Goal: Task Accomplishment & Management: Use online tool/utility

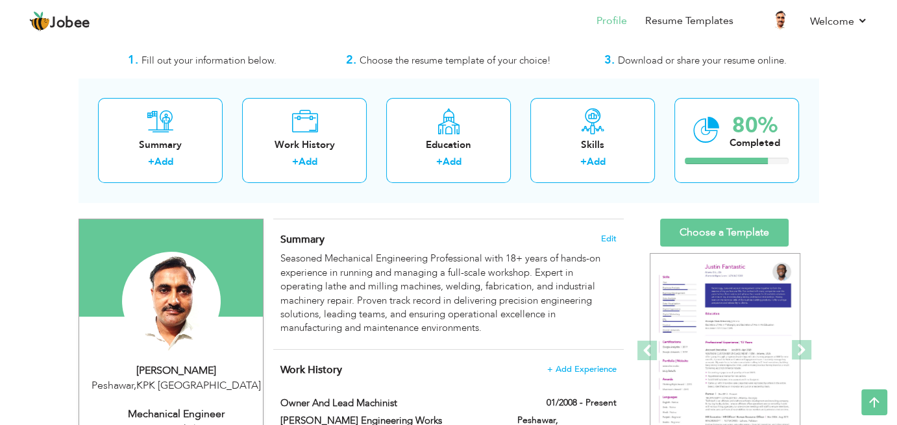
scroll to position [22, 0]
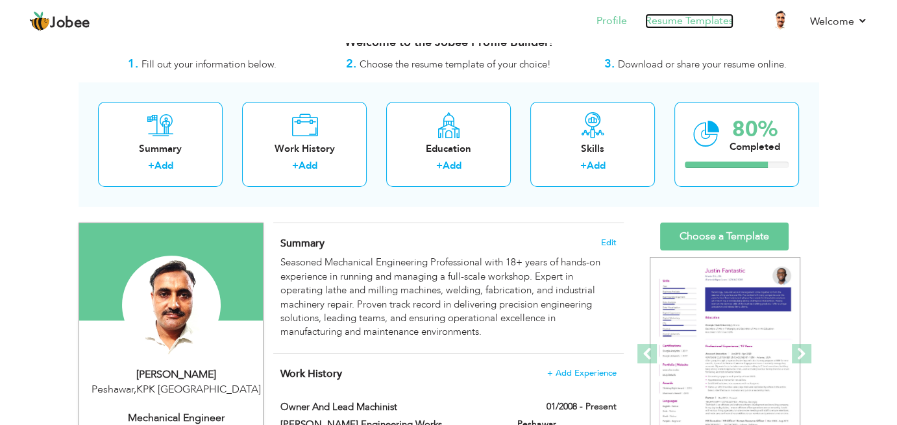
click at [683, 24] on link "Resume Templates" at bounding box center [689, 21] width 88 height 15
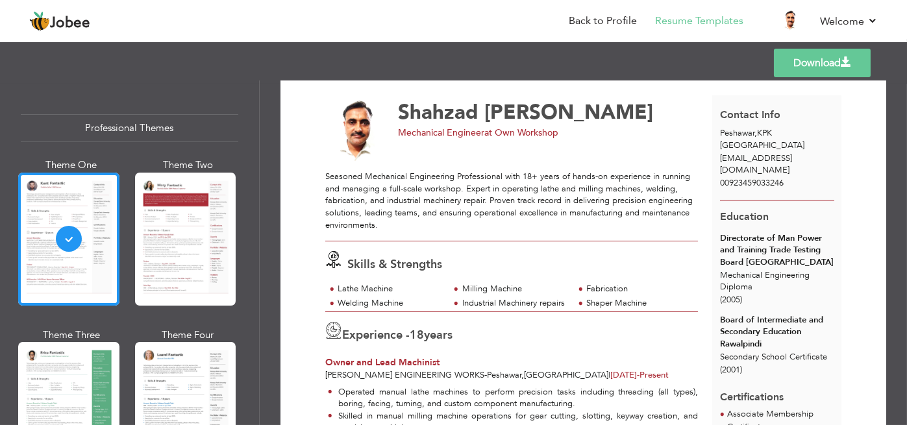
scroll to position [29, 0]
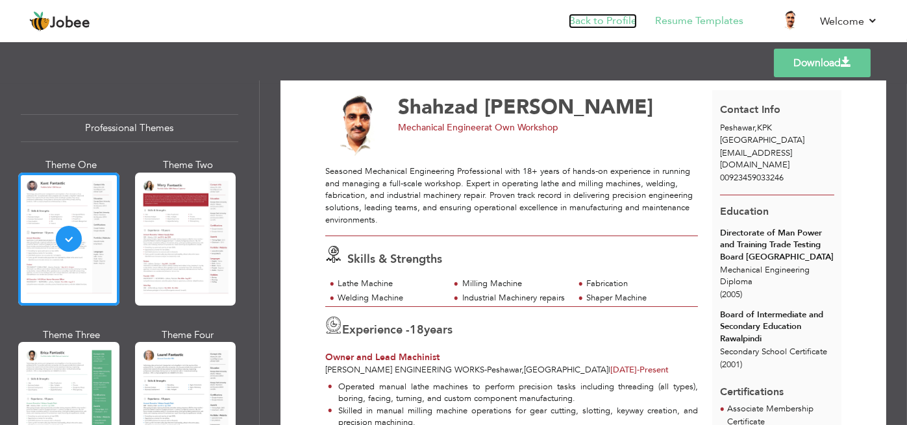
click at [608, 21] on link "Back to Profile" at bounding box center [603, 21] width 68 height 15
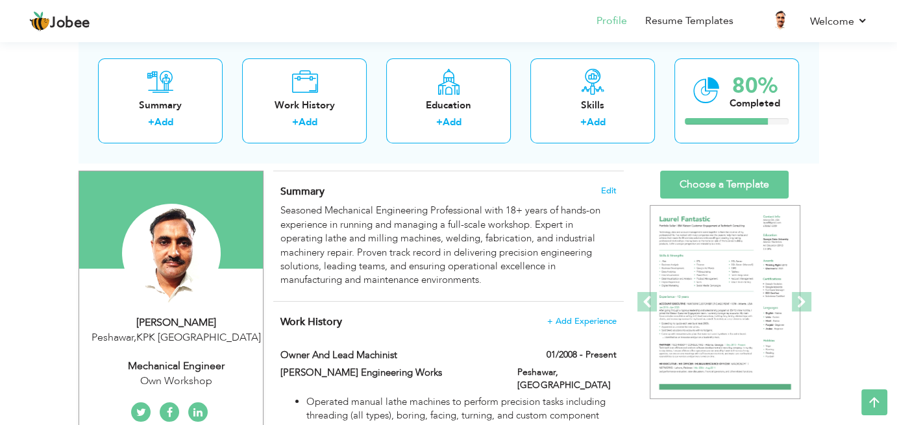
scroll to position [73, 0]
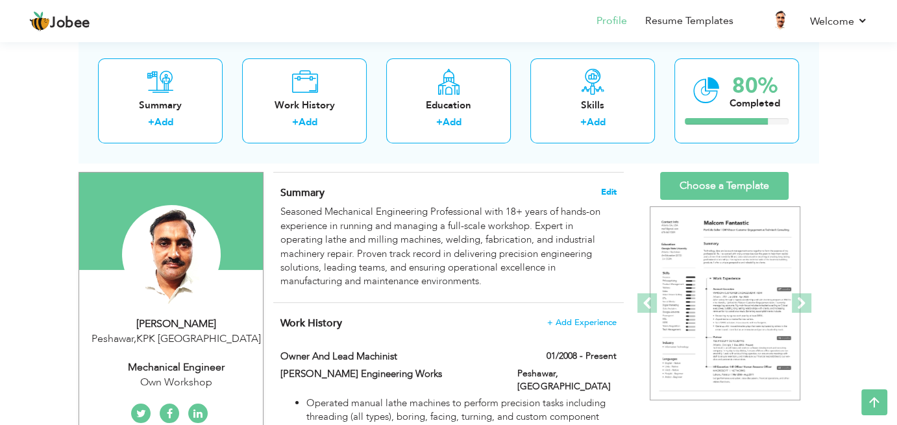
click at [605, 188] on span "Edit" at bounding box center [609, 192] width 16 height 9
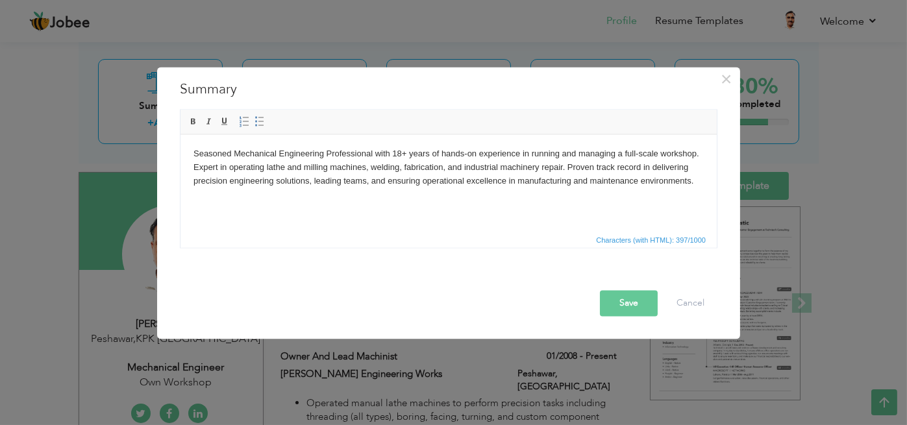
click at [191, 153] on html "Seasoned Mechanical Engineering Professional with 18+ years of hands-on experie…" at bounding box center [448, 167] width 536 height 66
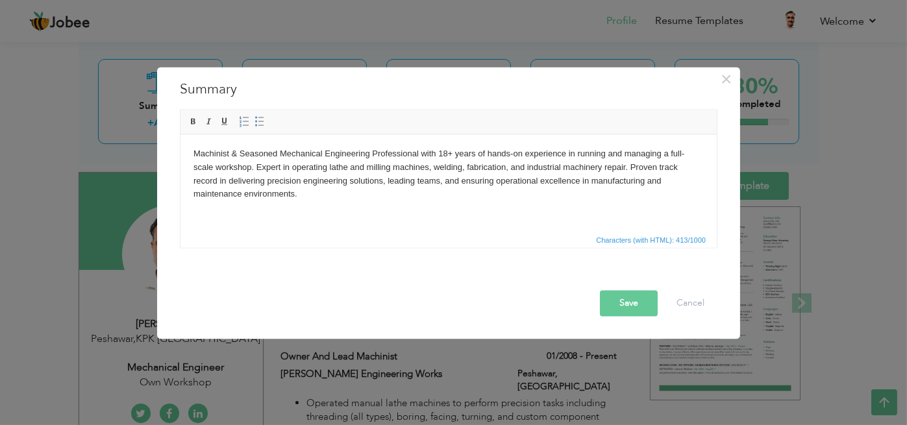
click at [629, 306] on button "Save" at bounding box center [629, 303] width 58 height 26
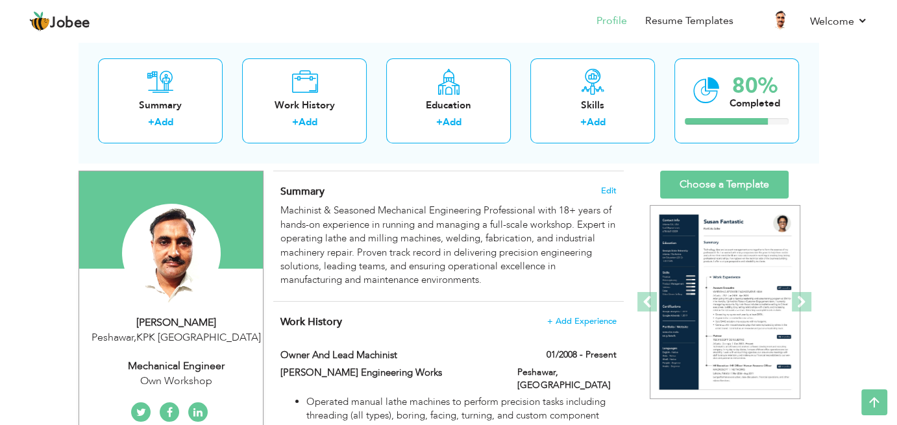
scroll to position [0, 0]
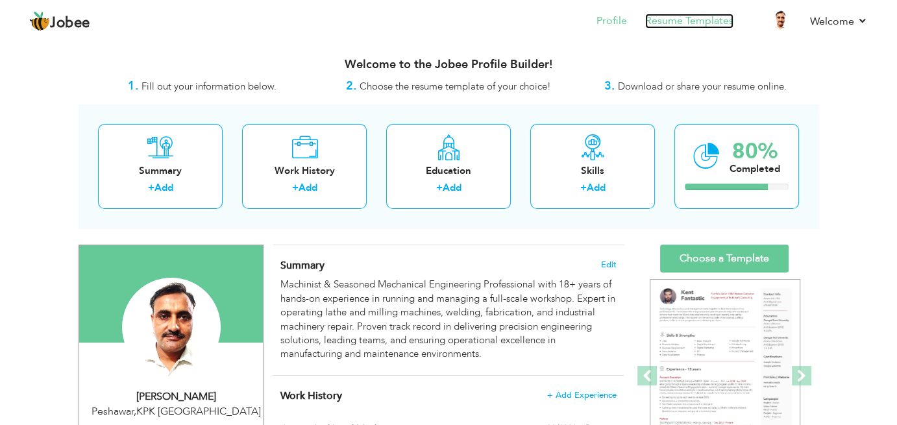
click at [698, 26] on link "Resume Templates" at bounding box center [689, 21] width 88 height 15
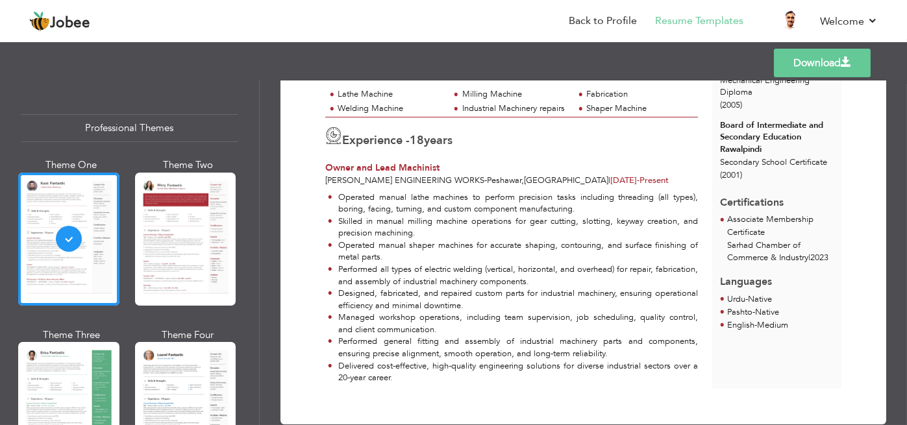
scroll to position [247, 0]
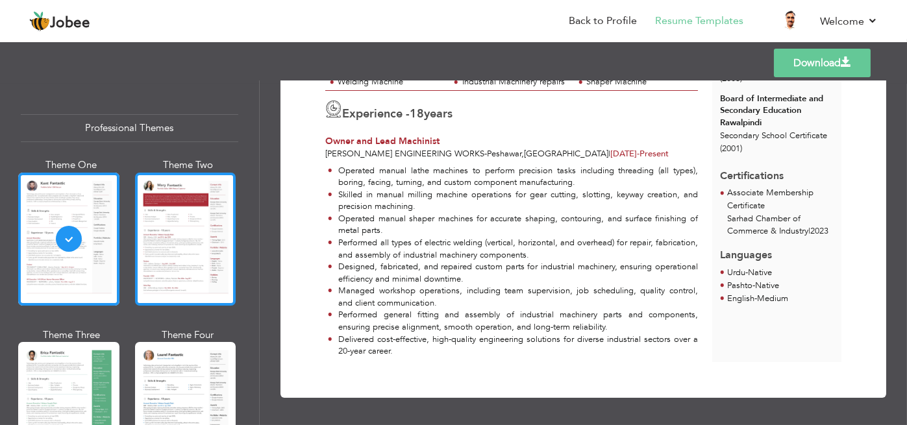
click at [163, 251] on div at bounding box center [185, 239] width 101 height 133
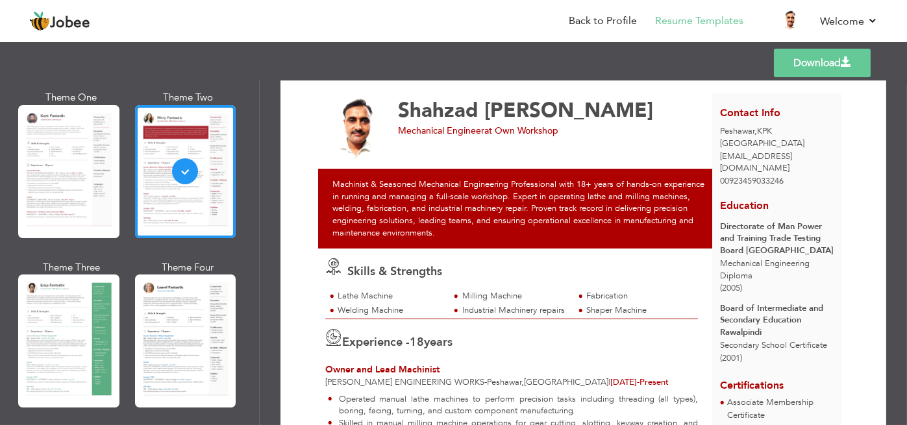
scroll to position [88, 0]
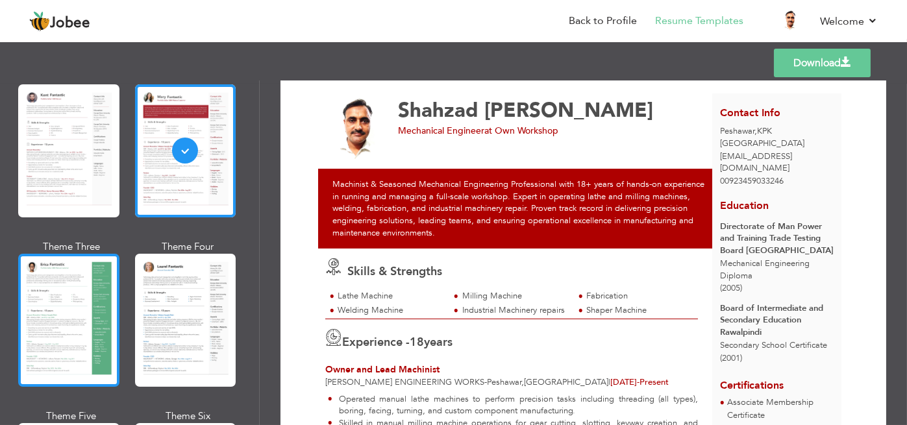
click at [92, 310] on div at bounding box center [68, 320] width 101 height 133
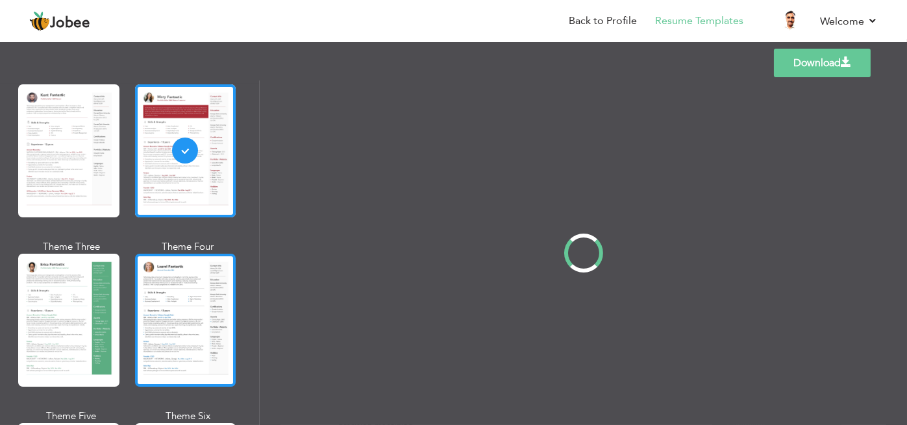
scroll to position [0, 0]
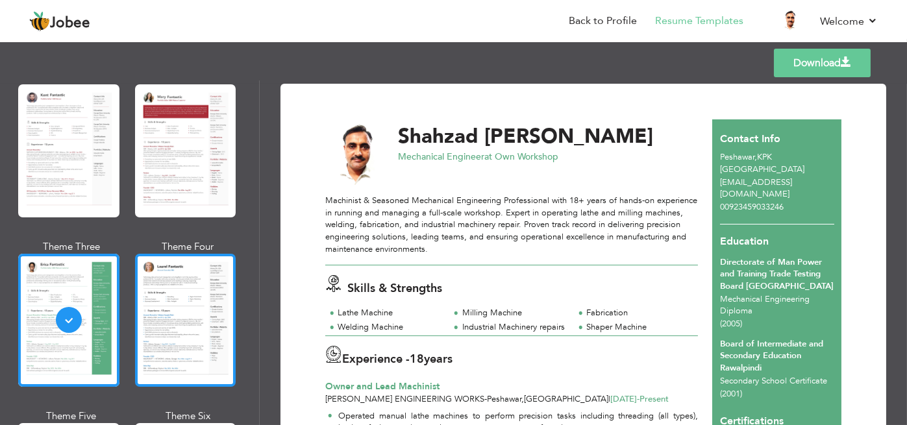
click at [206, 315] on div at bounding box center [185, 320] width 101 height 133
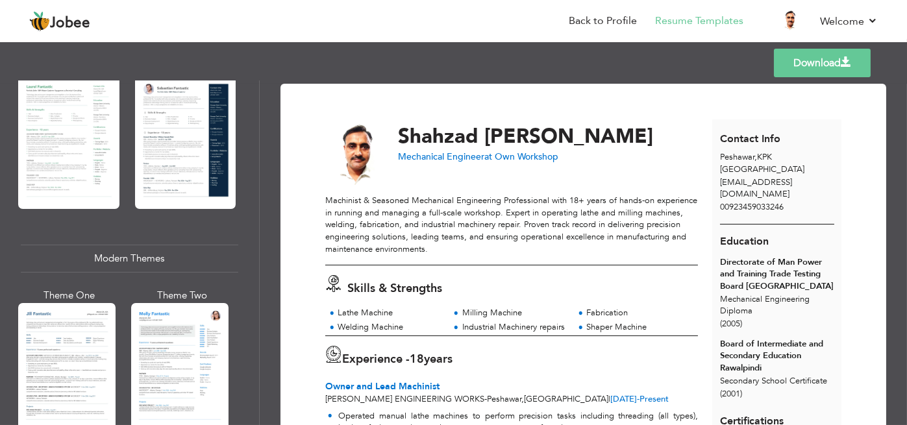
scroll to position [517, 0]
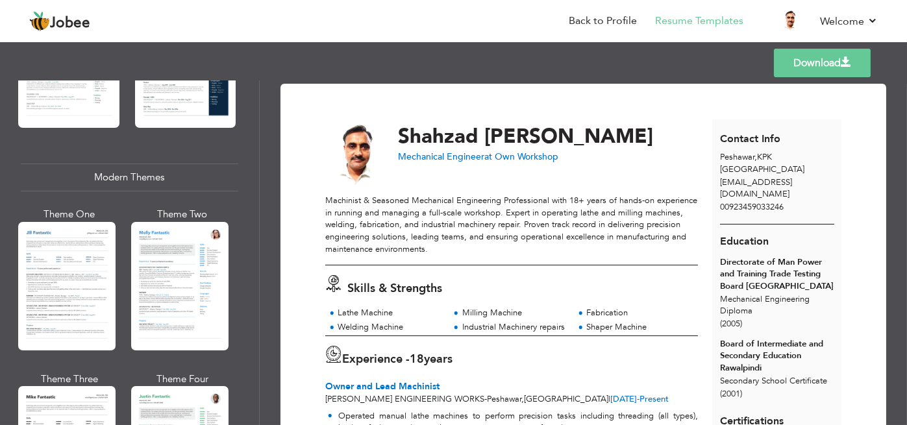
click at [195, 290] on div at bounding box center [179, 286] width 97 height 129
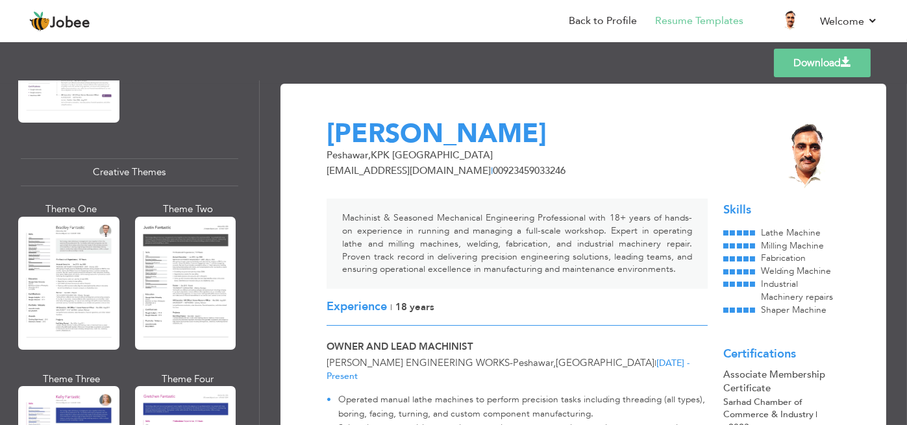
scroll to position [1475, 0]
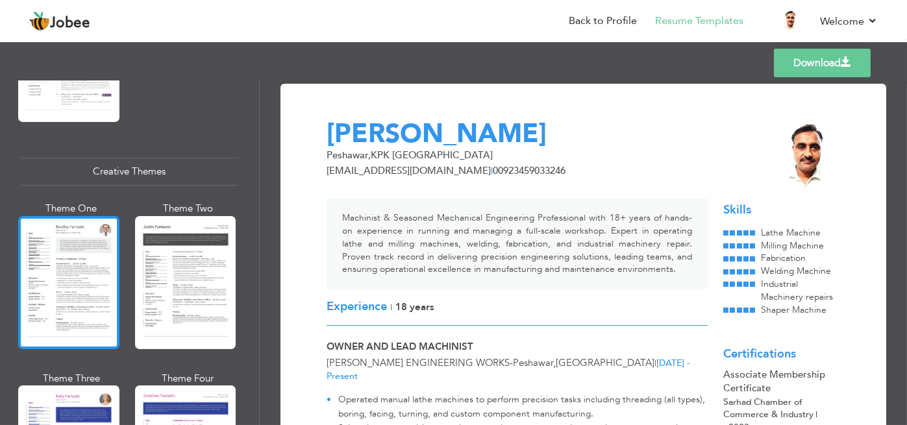
click at [77, 276] on div at bounding box center [68, 282] width 101 height 133
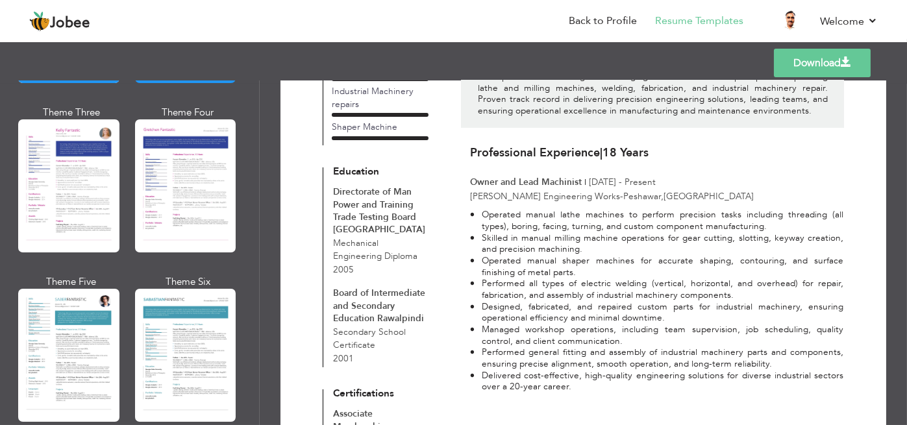
scroll to position [1751, 0]
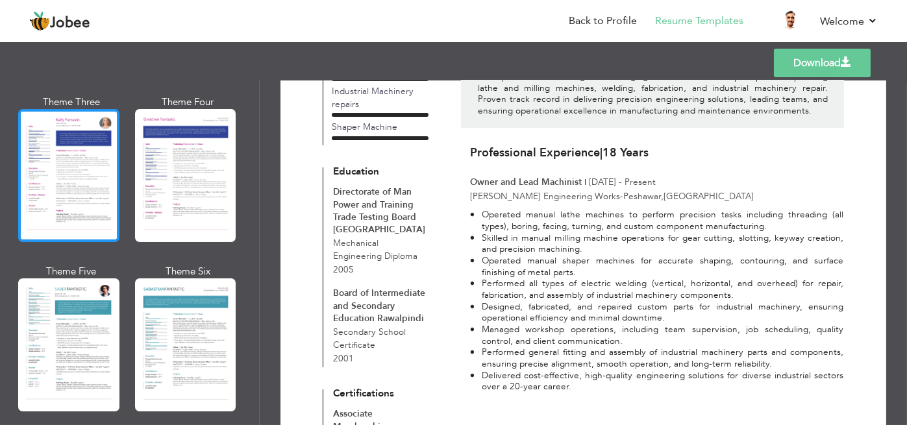
click at [97, 162] on div at bounding box center [68, 175] width 101 height 133
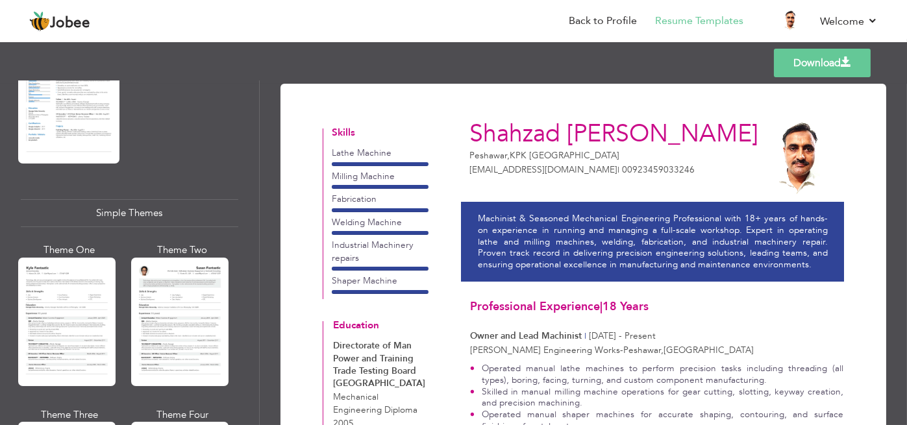
scroll to position [2168, 0]
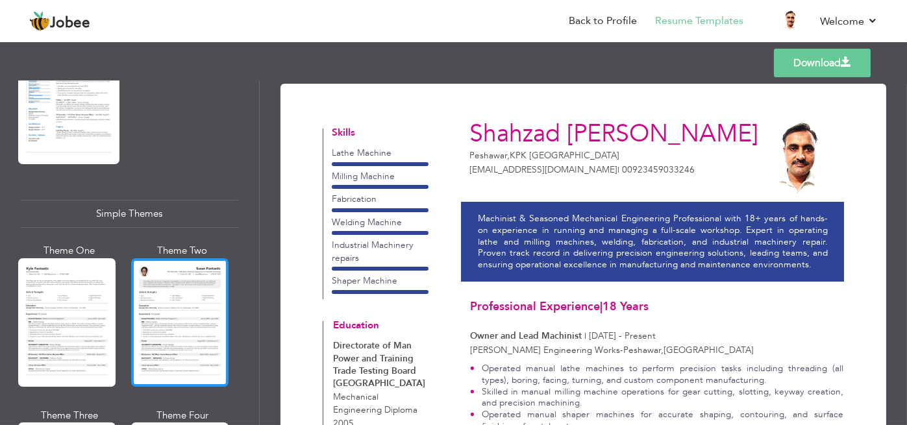
click at [167, 279] on div at bounding box center [179, 322] width 97 height 129
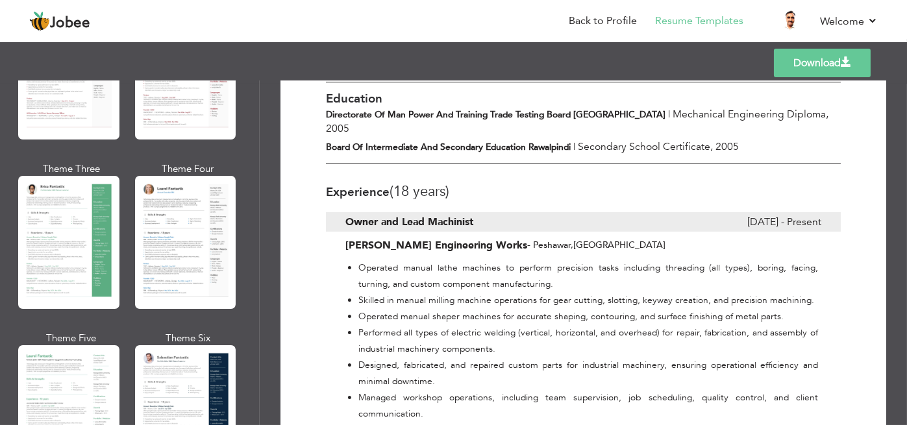
scroll to position [0, 0]
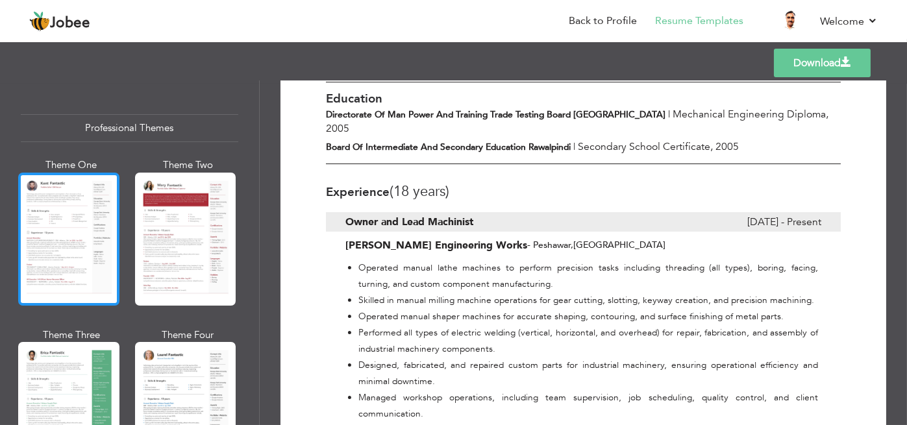
click at [60, 246] on div at bounding box center [68, 239] width 101 height 133
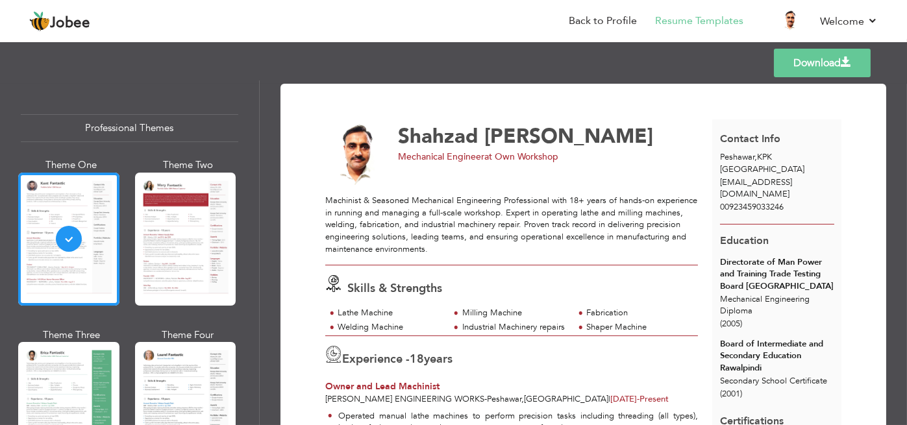
click at [804, 63] on link "Download" at bounding box center [822, 63] width 97 height 29
